Goal: Information Seeking & Learning: Learn about a topic

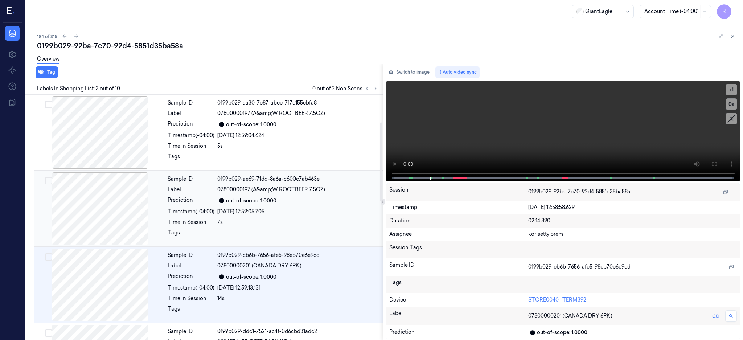
scroll to position [193, 0]
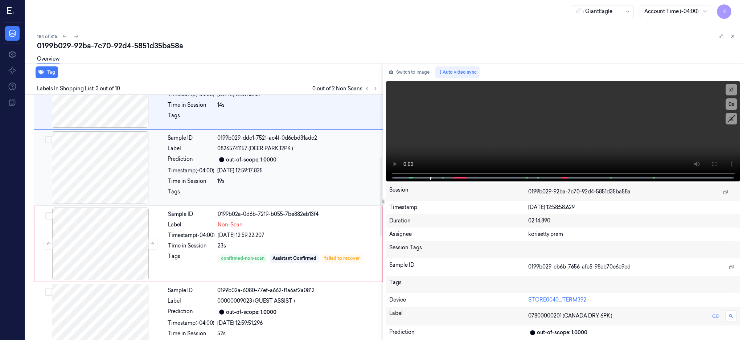
click at [97, 168] on div at bounding box center [100, 167] width 129 height 73
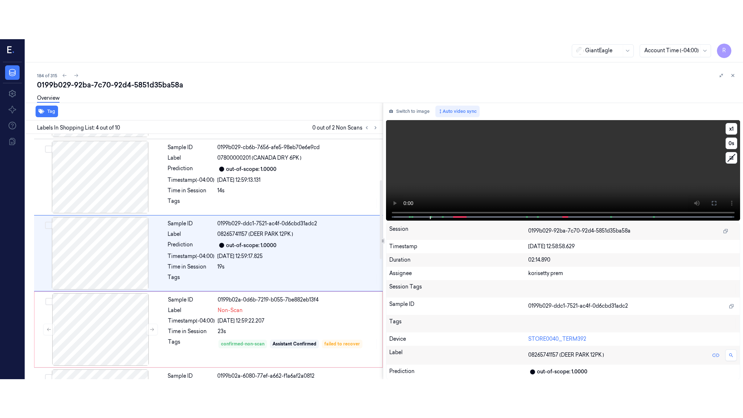
scroll to position [143, 0]
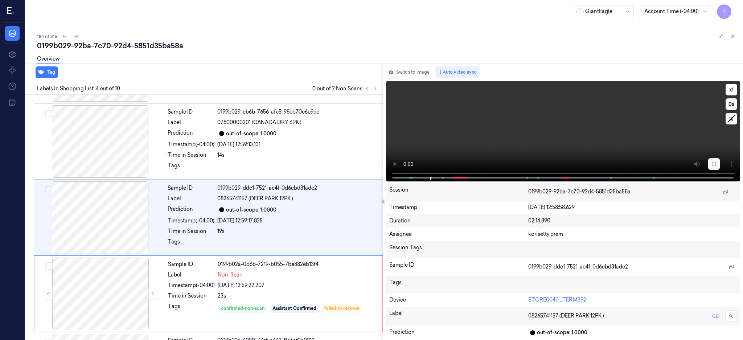
click at [717, 165] on icon at bounding box center [714, 164] width 6 height 6
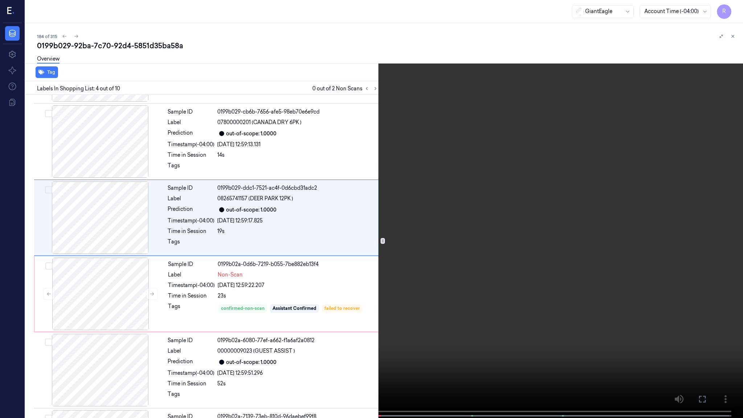
click at [397, 221] on video at bounding box center [371, 209] width 743 height 419
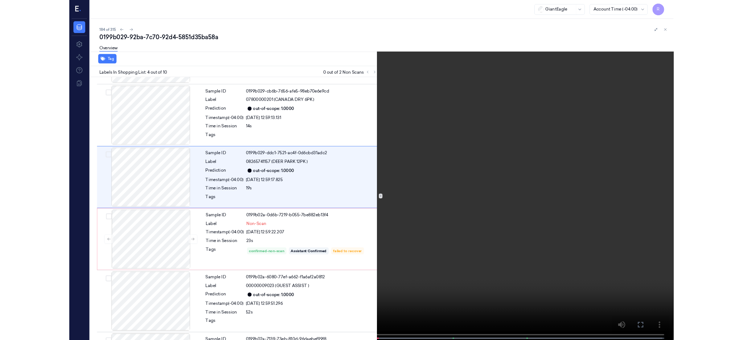
scroll to position [104, 0]
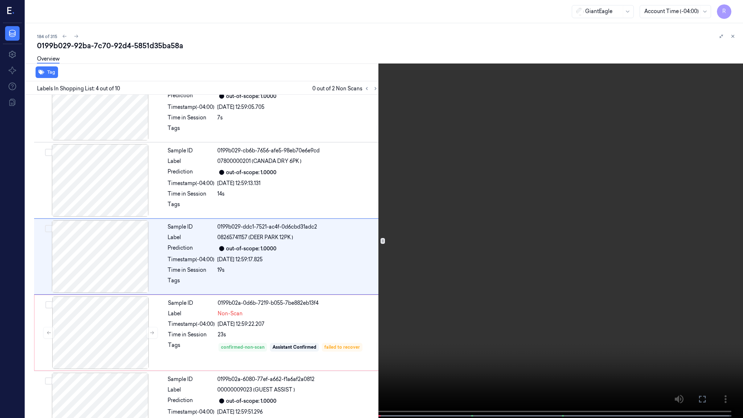
click at [260, 320] on video at bounding box center [371, 209] width 743 height 419
